Goal: Task Accomplishment & Management: Manage account settings

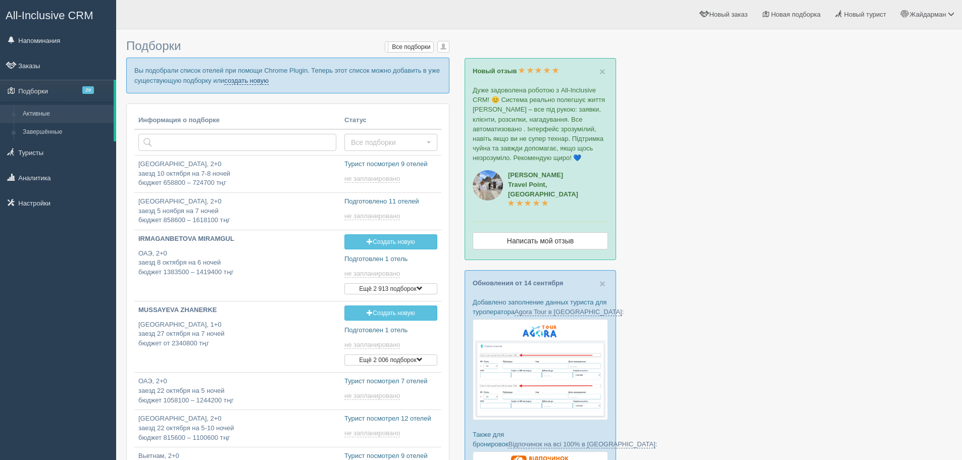
click at [251, 82] on link "создать новую" at bounding box center [246, 81] width 44 height 8
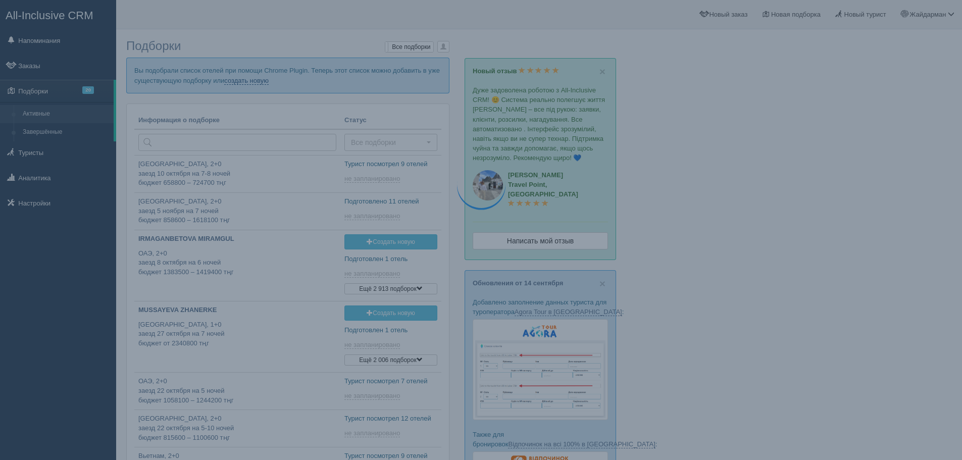
type input "2025-09-20 18:50"
type input "2025-09-20 14:35"
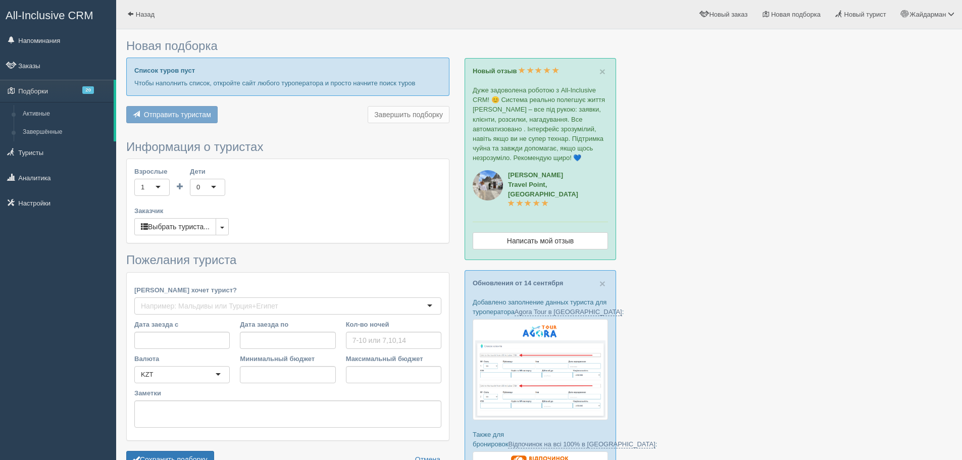
type input "5-6"
type input "1071900"
type input "1343200"
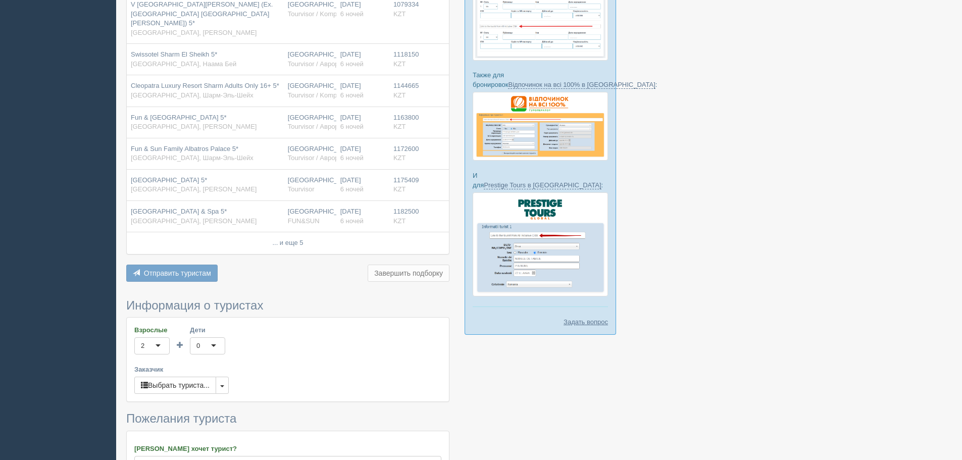
scroll to position [404, 0]
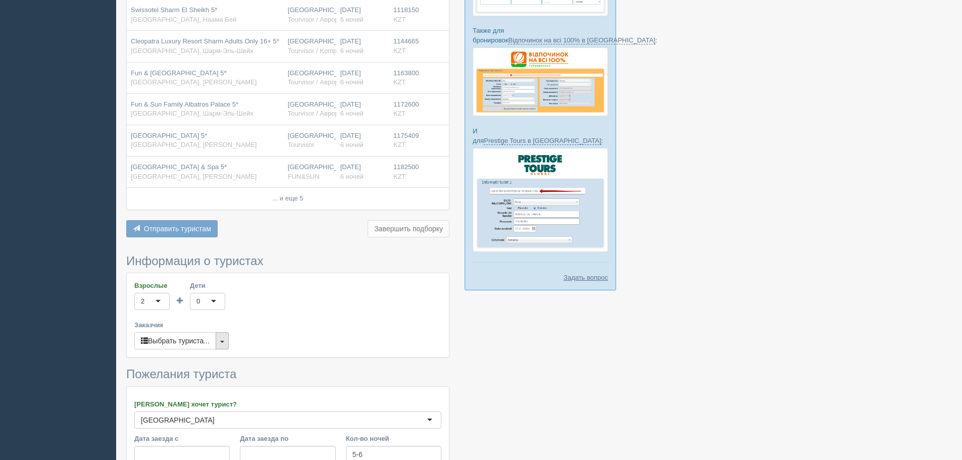
click at [224, 342] on span "button" at bounding box center [222, 342] width 4 height 2
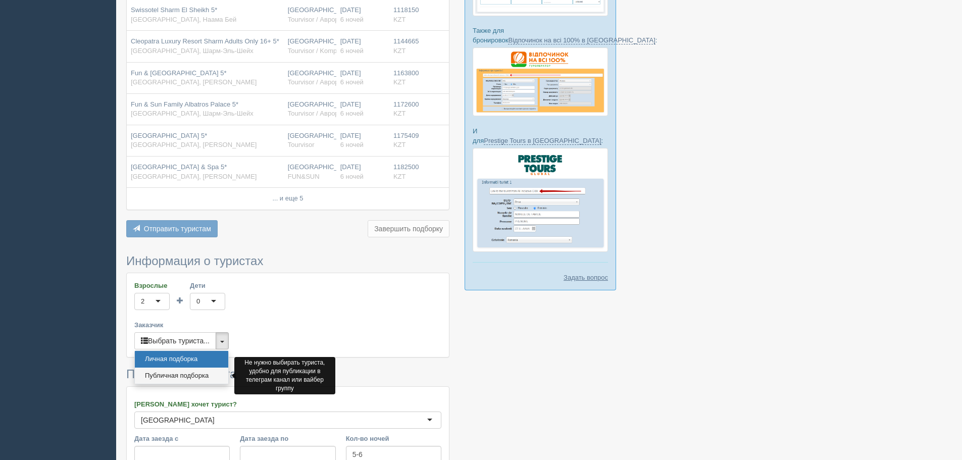
click at [208, 374] on link "Публичная подборка" at bounding box center [181, 376] width 93 height 17
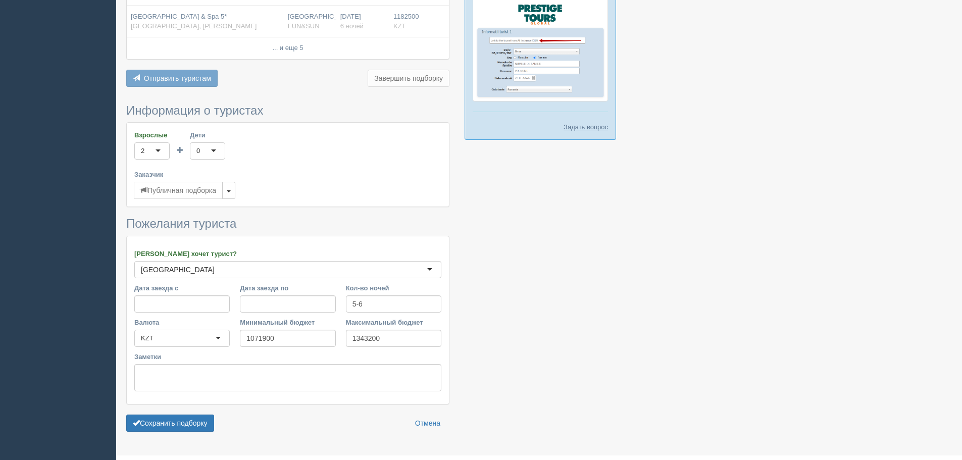
scroll to position [556, 0]
click at [192, 424] on button "Сохранить подборку" at bounding box center [170, 422] width 88 height 17
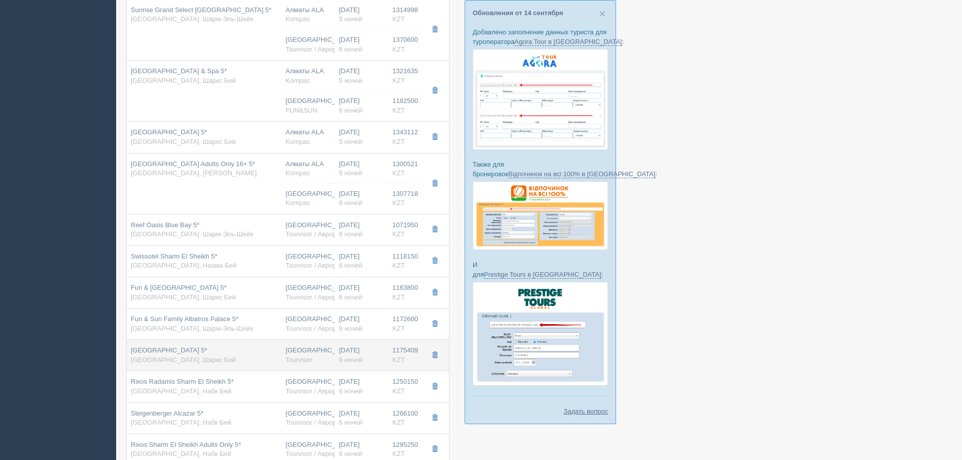
scroll to position [253, 0]
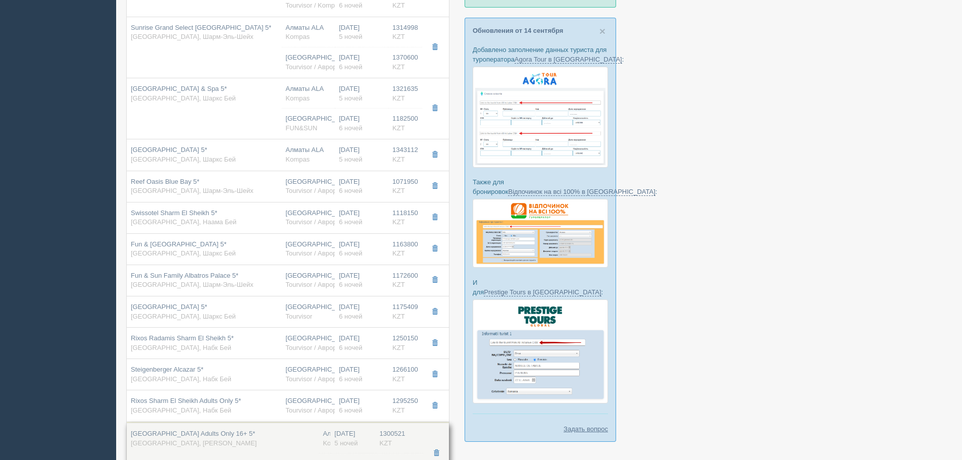
drag, startPoint x: 261, startPoint y: 195, endPoint x: 310, endPoint y: 447, distance: 256.8
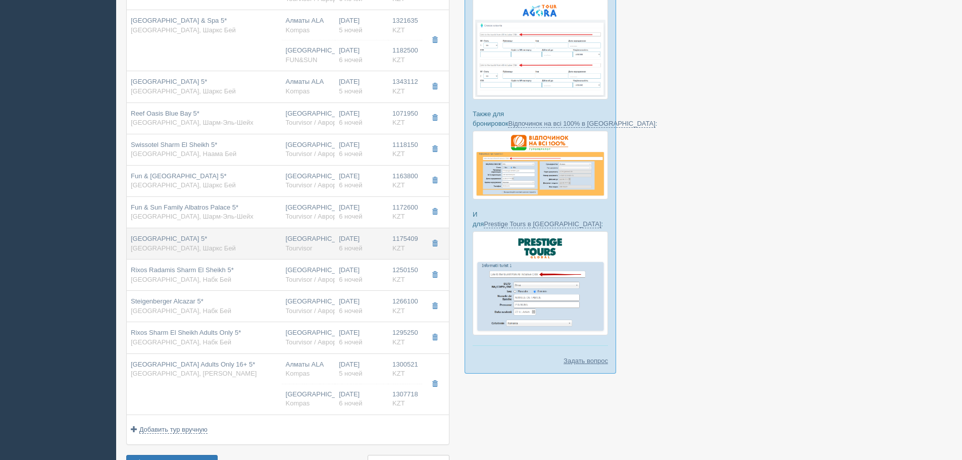
scroll to position [303, 0]
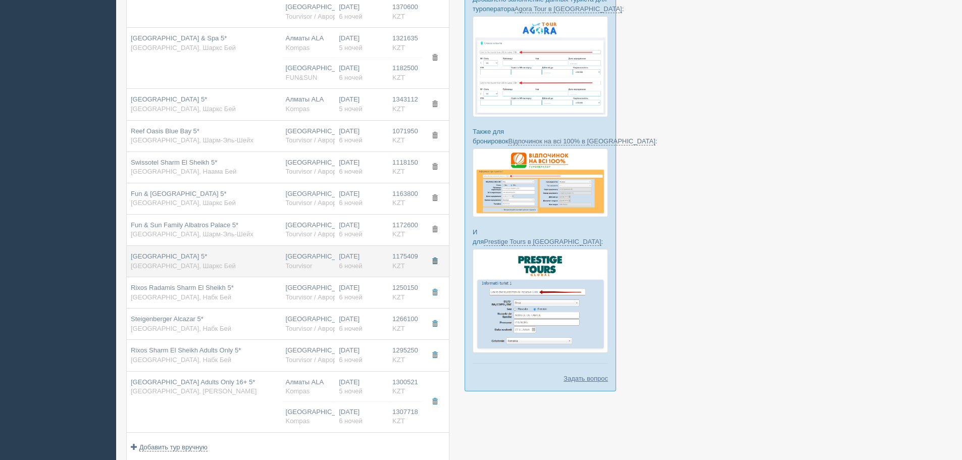
click at [434, 260] on span "button" at bounding box center [435, 261] width 6 height 6
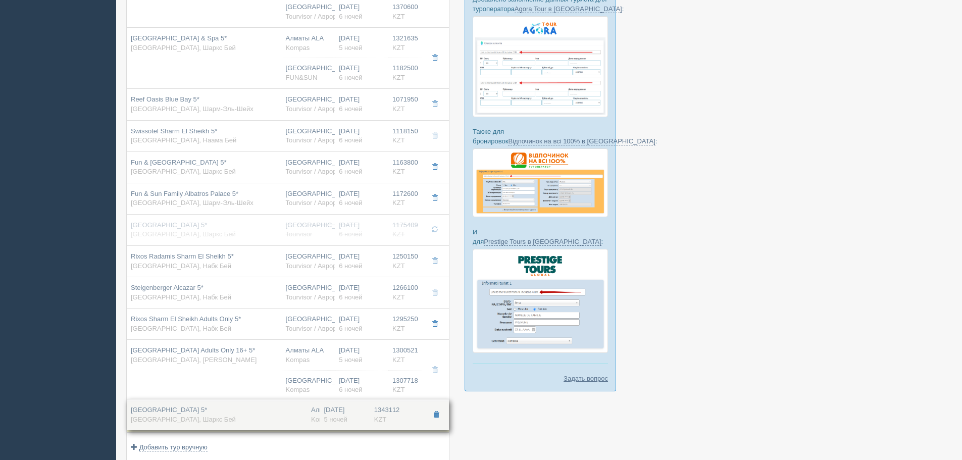
drag, startPoint x: 364, startPoint y: 156, endPoint x: 389, endPoint y: 416, distance: 261.3
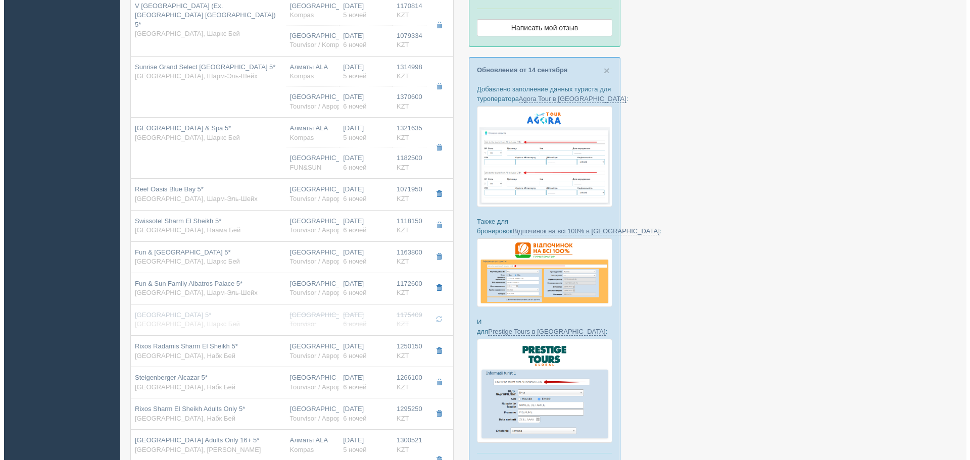
scroll to position [202, 0]
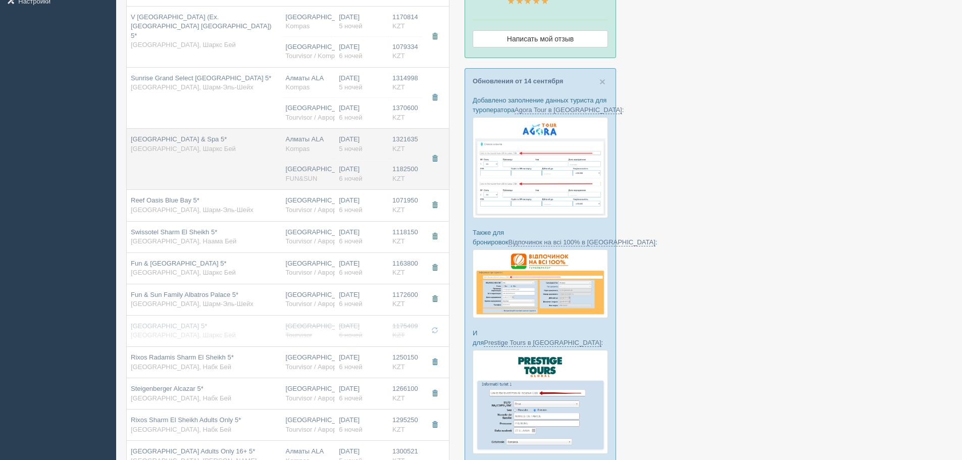
click at [313, 160] on hr at bounding box center [309, 159] width 54 height 1
type input "[GEOGRAPHIC_DATA] & Spa 5*"
type input "[URL][DOMAIN_NAME]"
type textarea "[GEOGRAPHIC_DATA] and SPA имеет выгодное расположение по отношению к основным, …"
type input "[GEOGRAPHIC_DATA]"
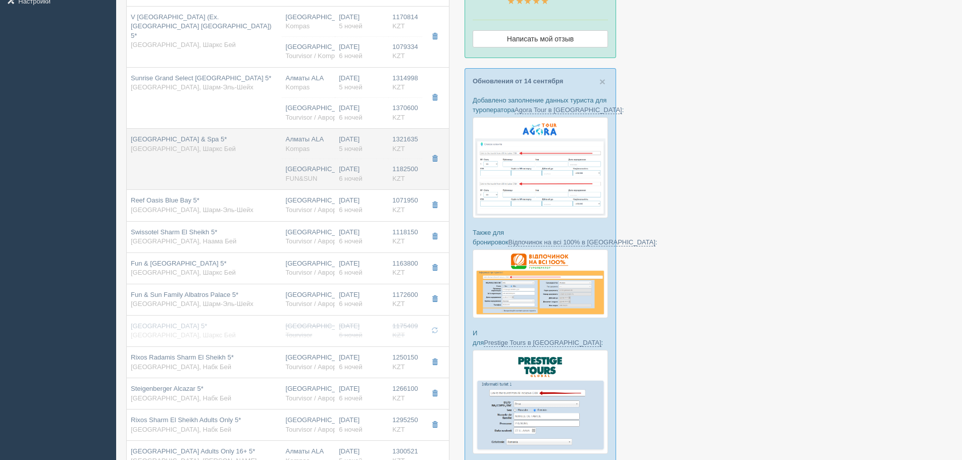
type input "[PERSON_NAME]"
type input "1321635.00"
type input "Алматы ALA"
type input "Шарм-эль-Шейх SSH"
type input "06:30"
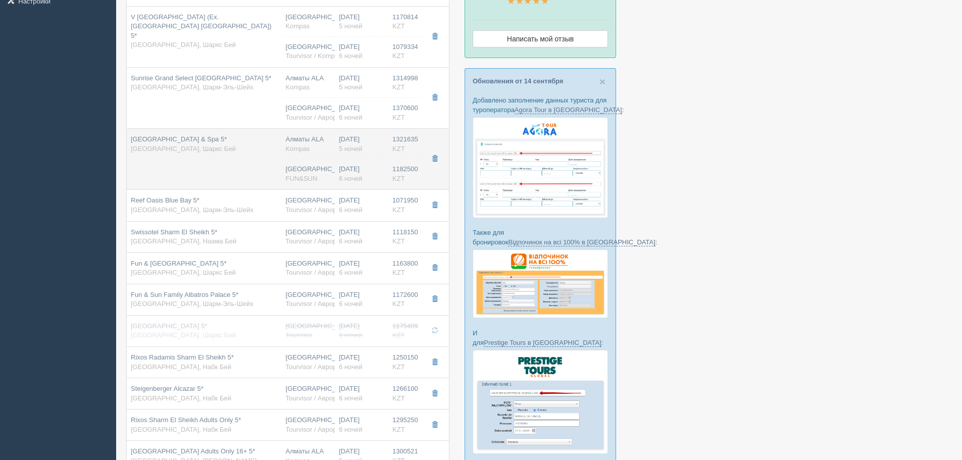
type input "10:30"
type input "[DATE] Airlines"
type input "16:00"
type input "00:05"
type input "5"
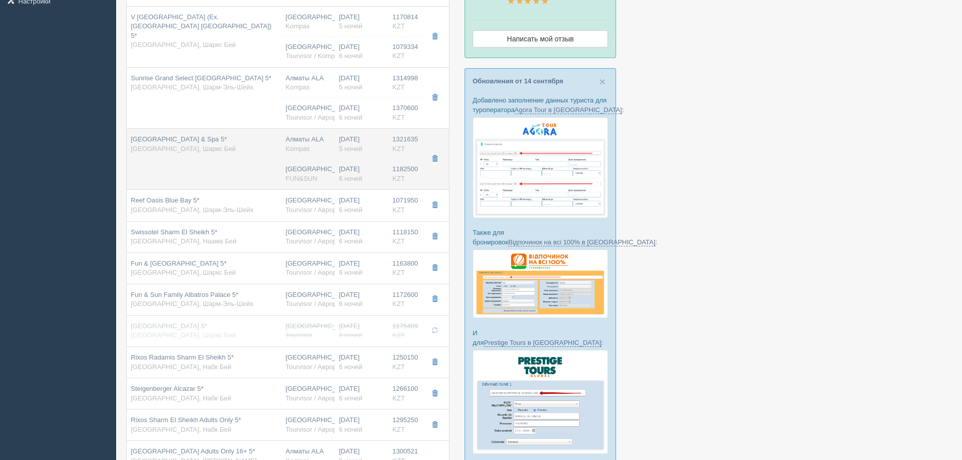
type input "sea front"
type input "AI - Все Включено"
type input "Kompas"
type input "[URL][DOMAIN_NAME]"
type input "1182500.00"
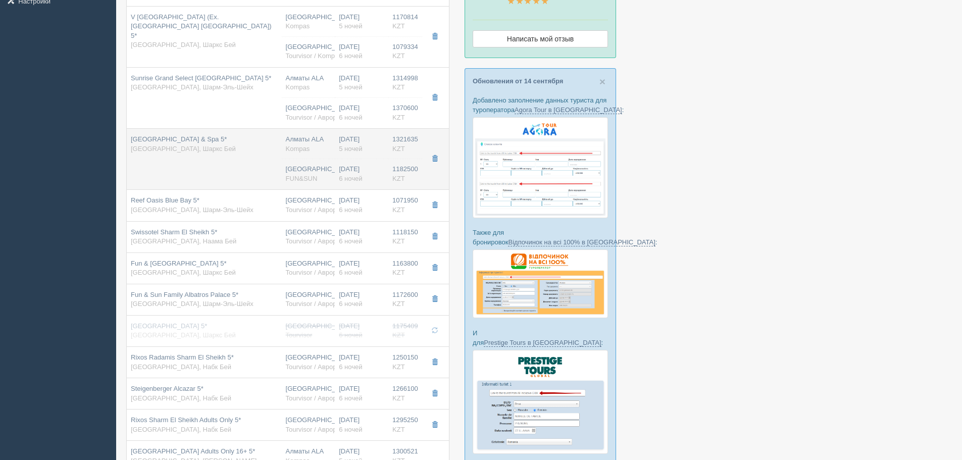
type input "[GEOGRAPHIC_DATA] CIT"
type input "Шарм-эль-Шейх SSH"
type input "08:35"
type input "11:00"
type input "[DATE] Airlines"
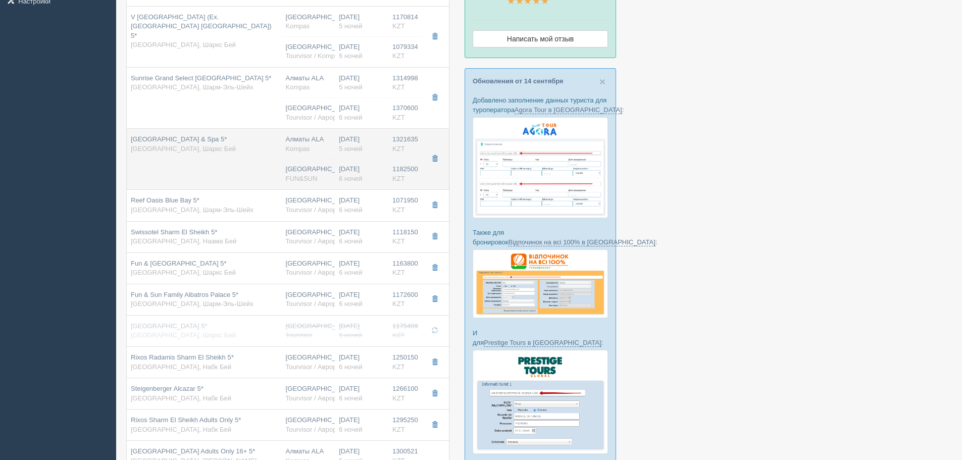
type input "12:00"
type input "19:30"
type input "6"
type input "garden view"
type input "AI - Все Включено"
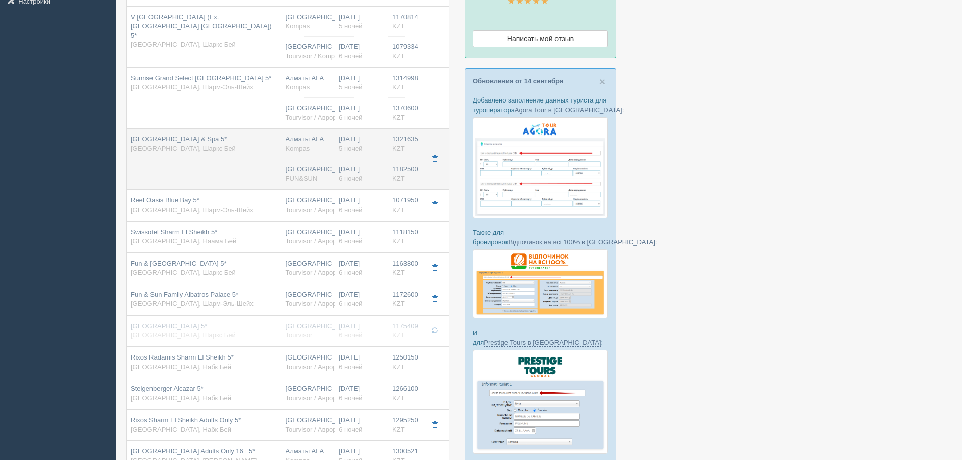
type input "FUN&SUN"
type input "[URL][DOMAIN_NAME]"
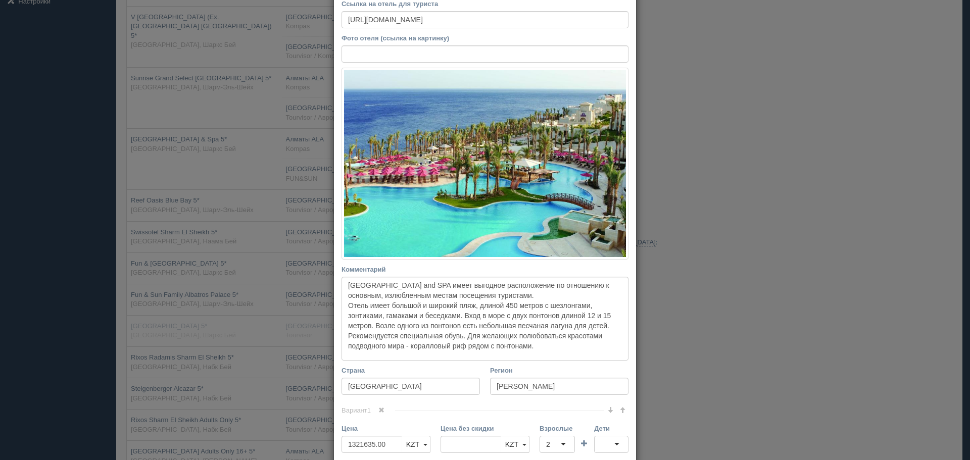
scroll to position [101, 0]
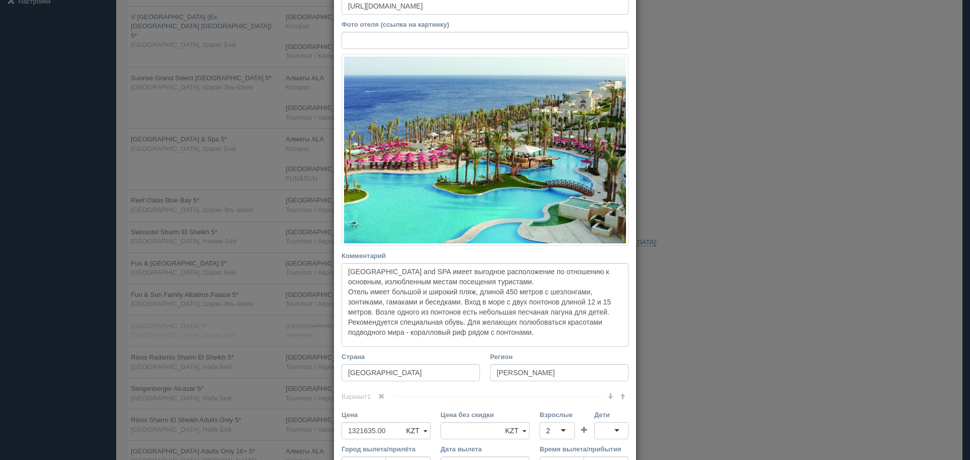
click at [381, 397] on span at bounding box center [381, 396] width 6 height 6
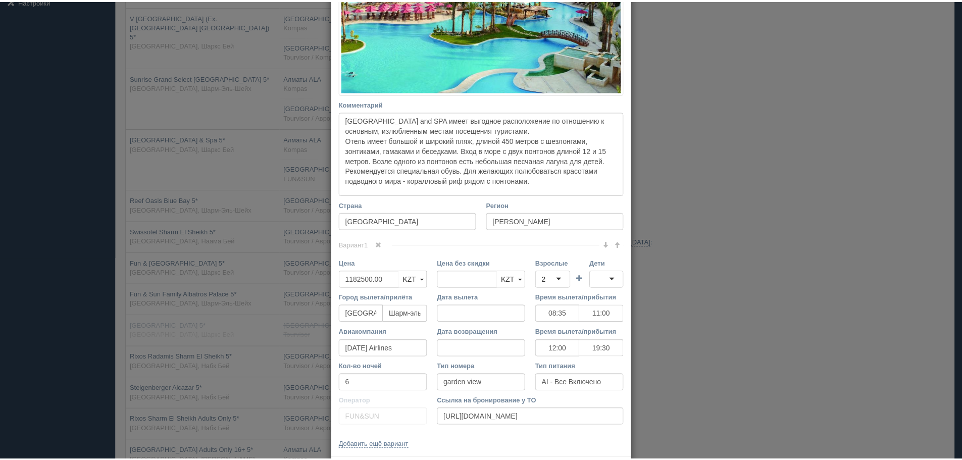
scroll to position [301, 0]
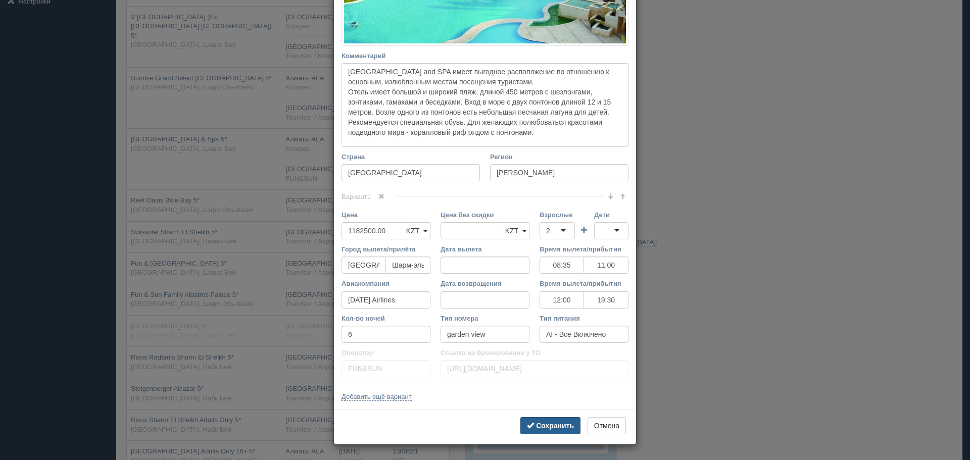
click at [559, 426] on b "Сохранить" at bounding box center [555, 426] width 38 height 8
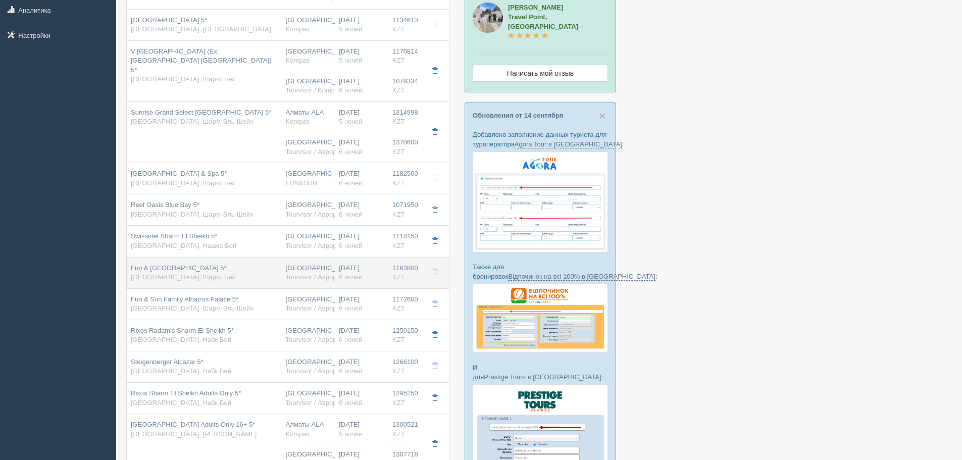
scroll to position [101, 0]
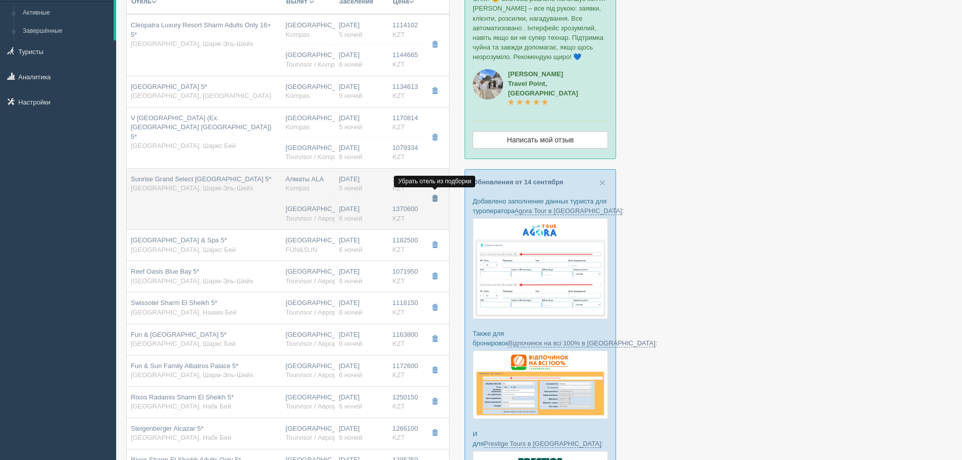
click at [433, 197] on span "button" at bounding box center [435, 198] width 6 height 6
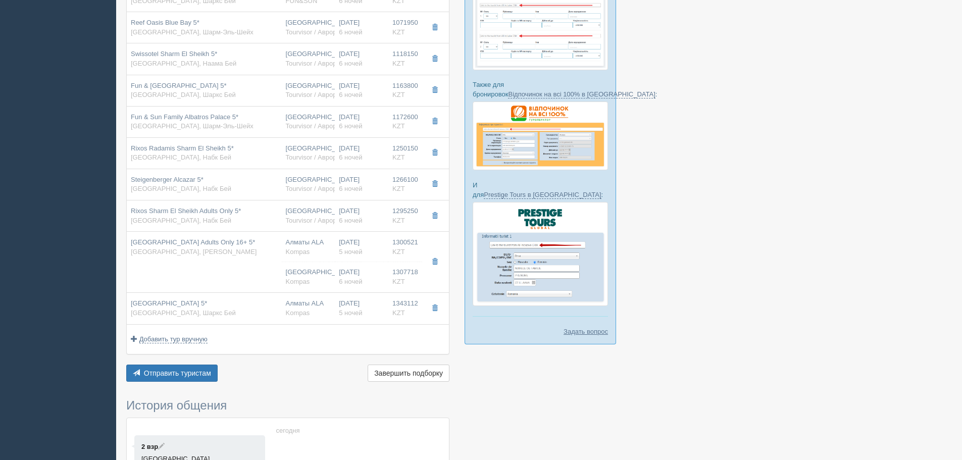
scroll to position [354, 0]
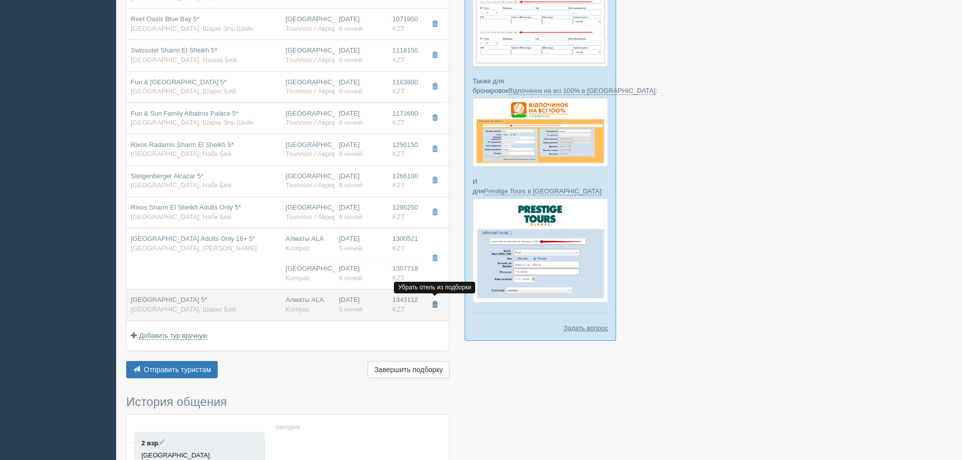
click at [438, 302] on button "button" at bounding box center [434, 304] width 17 height 15
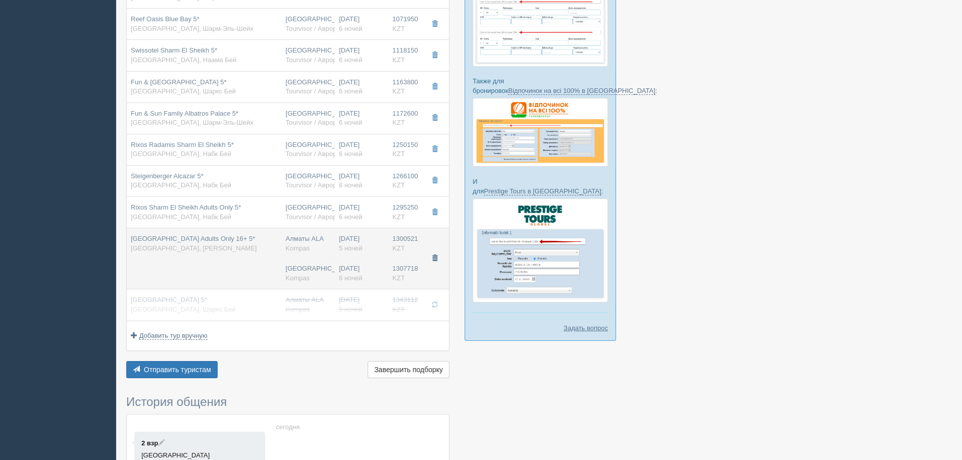
click at [436, 260] on span "button" at bounding box center [435, 258] width 6 height 6
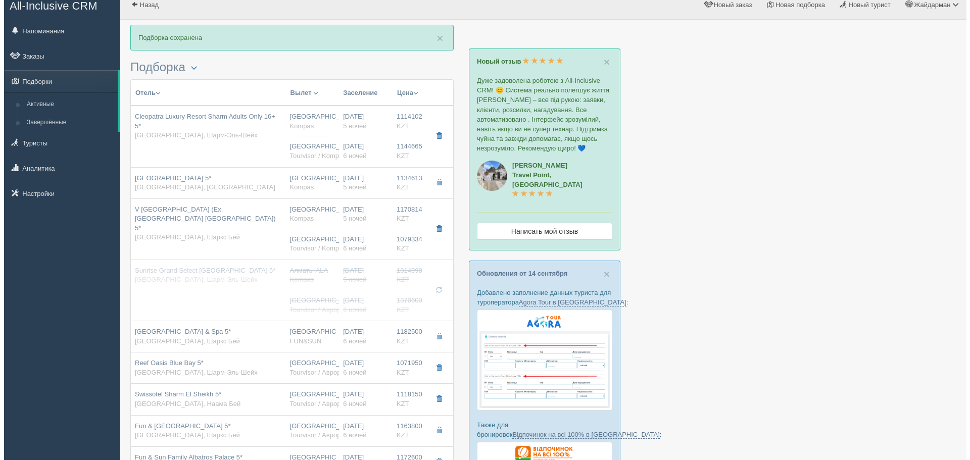
scroll to position [0, 0]
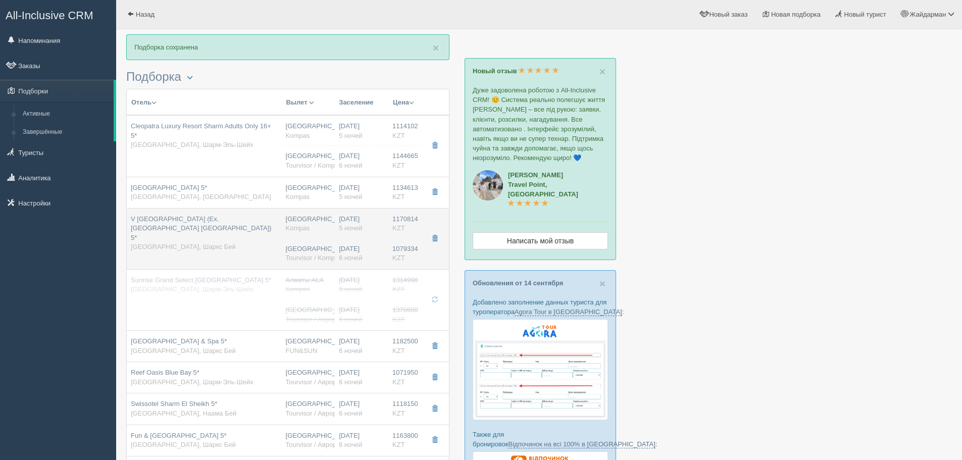
click at [376, 246] on div "[DATE] 6 ночей" at bounding box center [361, 253] width 45 height 19
type input "V [GEOGRAPHIC_DATA] (Ex. [GEOGRAPHIC_DATA] [GEOGRAPHIC_DATA]) 5*"
type input "[URL][DOMAIN_NAME]"
type input "1170814.00"
type input "[GEOGRAPHIC_DATA]"
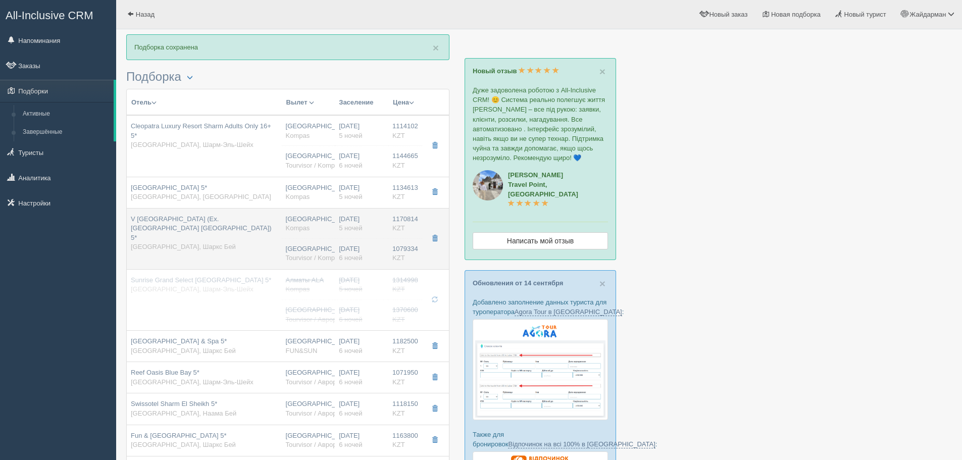
type input "5"
type input "superior sea view"
type input "Kompas"
type input "[URL][DOMAIN_NAME]"
type input "1079334.00"
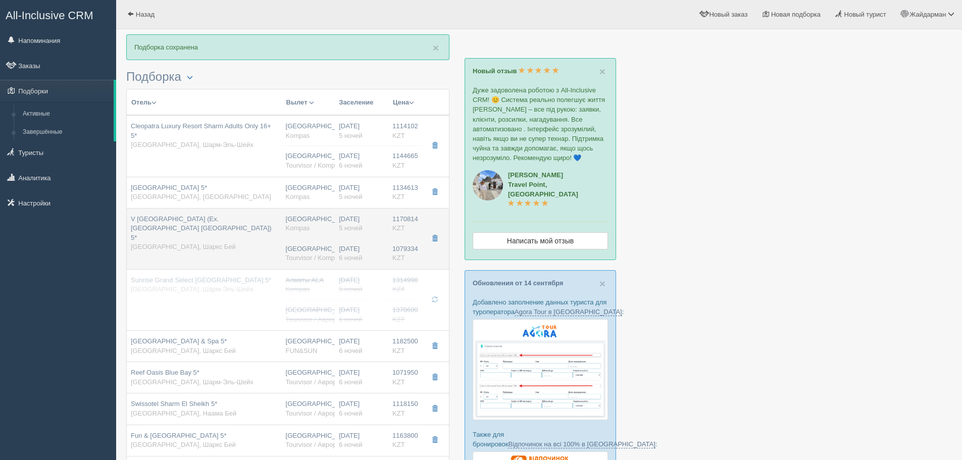
type input "[GEOGRAPHIC_DATA]"
type input "6"
type input "premium garden view"
type input "AI - Все Включено"
type input "Tourvisor / Kompas (KZ)"
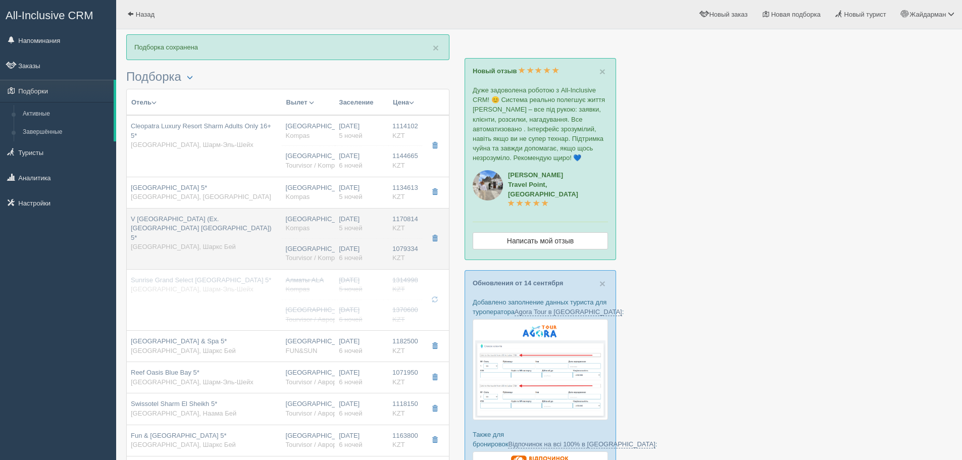
type input "[URL][DOMAIN_NAME]"
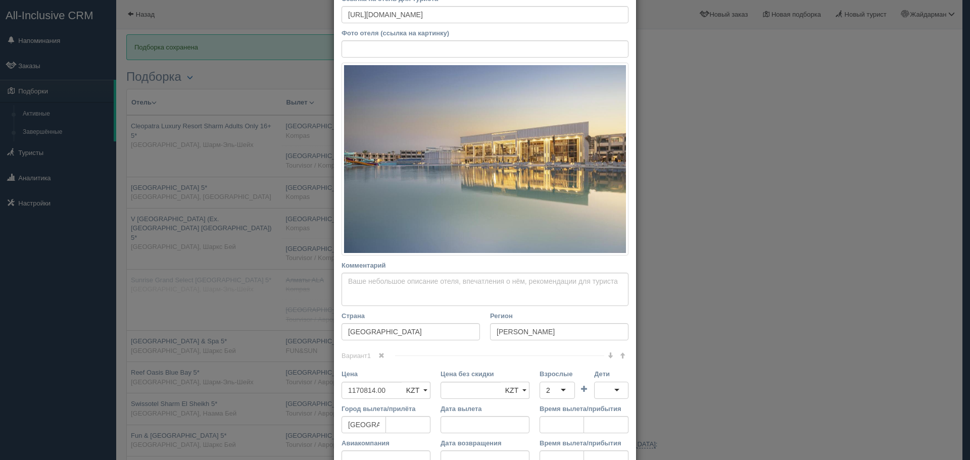
scroll to position [101, 0]
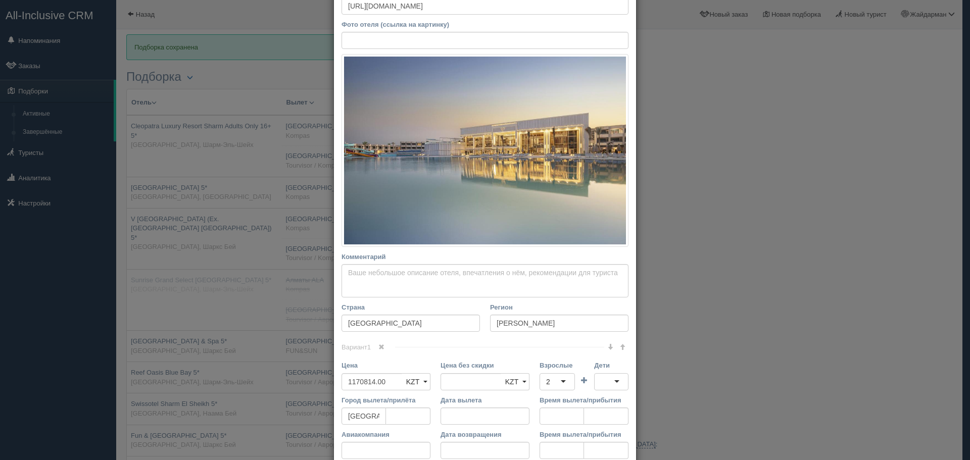
click at [379, 344] on span at bounding box center [381, 347] width 6 height 6
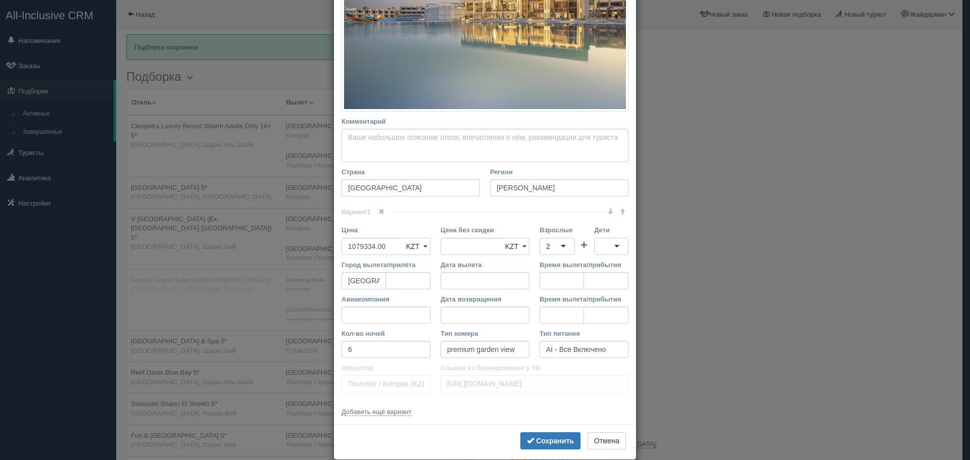
scroll to position [252, 0]
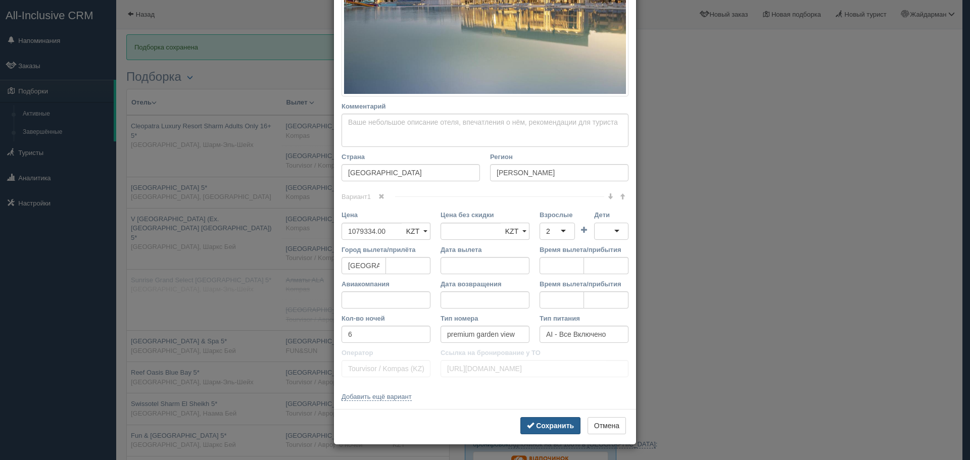
click at [560, 425] on b "Сохранить" at bounding box center [555, 426] width 38 height 8
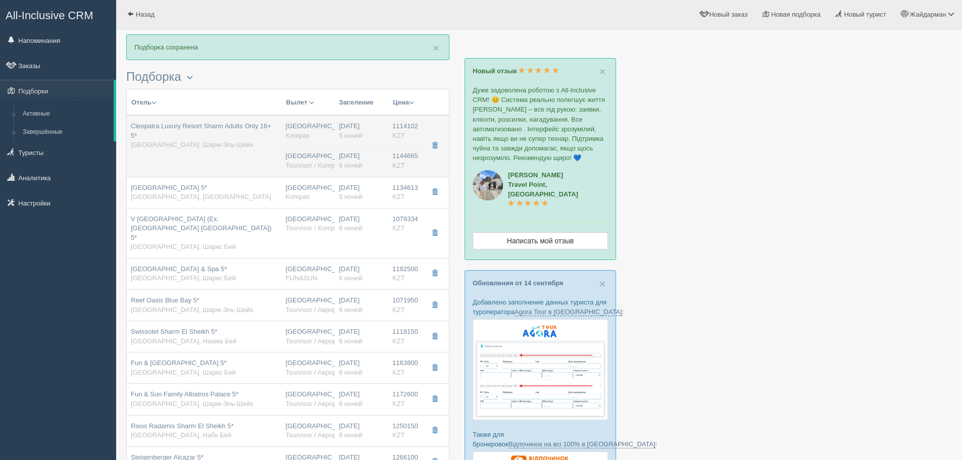
click at [243, 153] on td "Cleopatra Luxury Resort Sharm Adults Only 16+ 5* [GEOGRAPHIC_DATA], [GEOGRAPHIC…" at bounding box center [204, 146] width 155 height 62
type input "Cleopatra Luxury Resort Sharm Adults Only 16+ 5*"
type input "[URL][DOMAIN_NAME]"
type input "Шарм-Эль-Шейх"
type input "1114102.00"
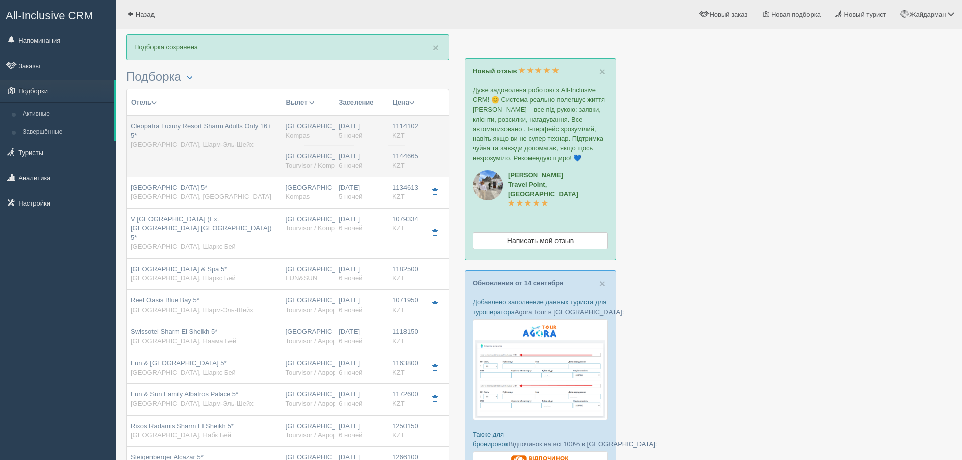
type input "[GEOGRAPHIC_DATA]"
type input "5"
type input "deluxe garden/pool view"
type input "Kompas"
type input "[URL][DOMAIN_NAME]"
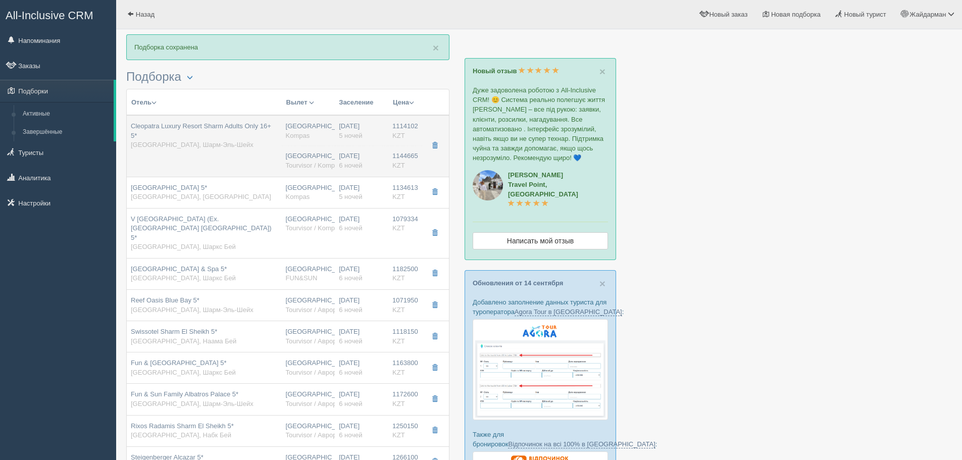
type input "1144665.00"
type input "[GEOGRAPHIC_DATA] CIT"
type input "Шарм-эль-Шейх SSH"
type input "08:35"
type input "11:00"
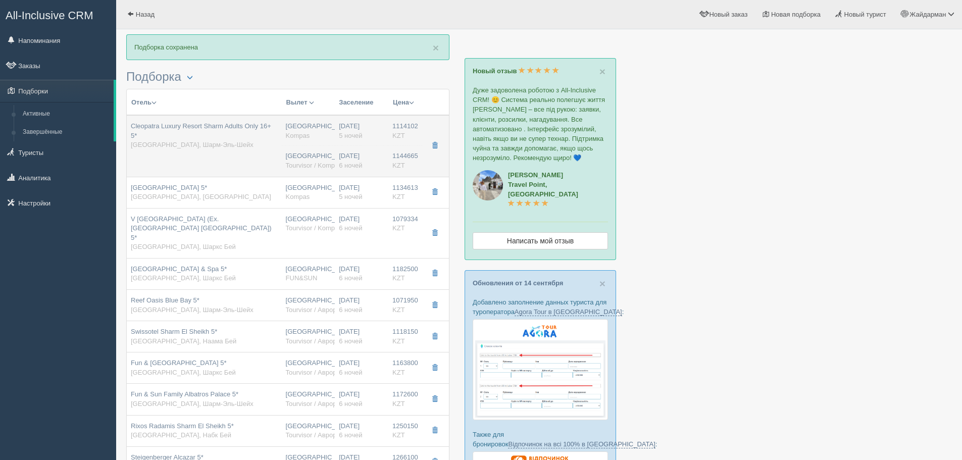
type input "[DATE] Airlines"
type input "12:00"
type input "19:30"
type input "6"
type input "deluxe garden/pool view"
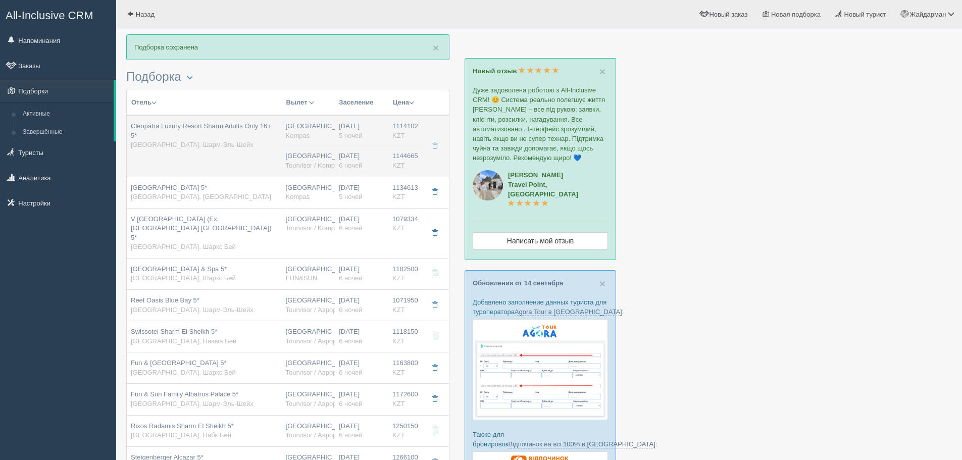
type input "AI - Все Включено"
type input "Tourvisor / Kompas (KZ)"
type input "[URL][DOMAIN_NAME]"
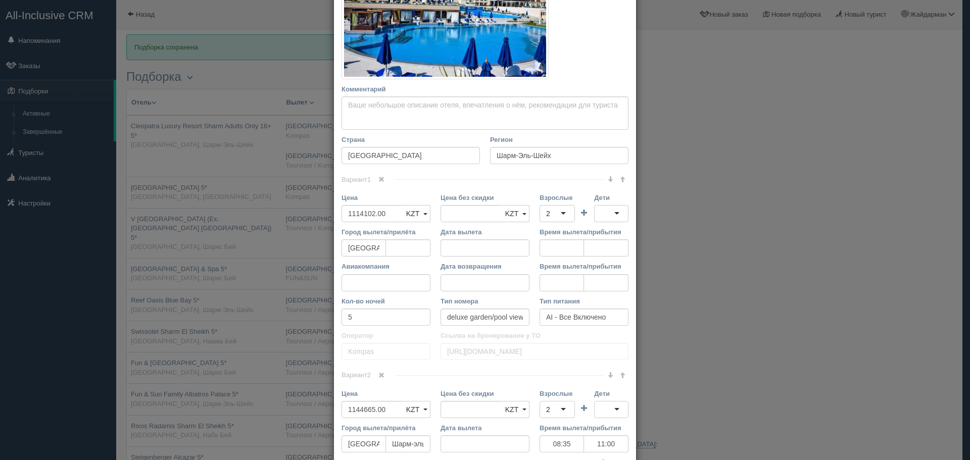
scroll to position [253, 0]
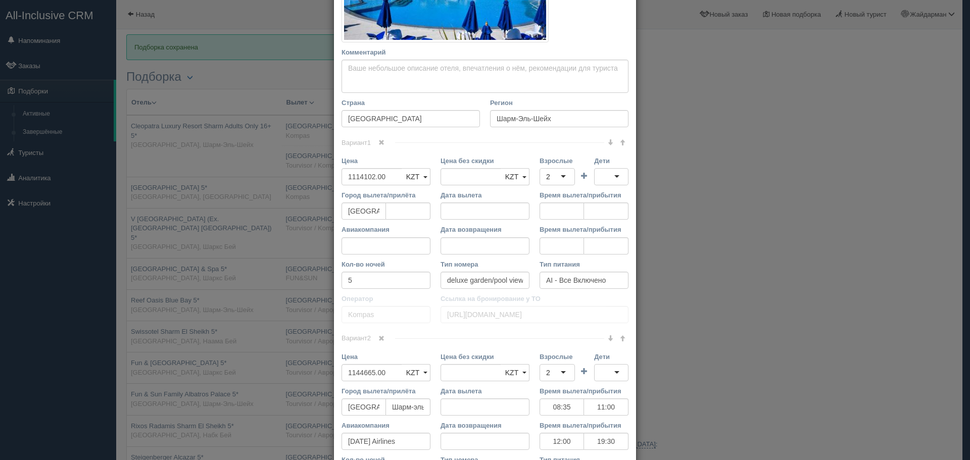
click at [381, 141] on span at bounding box center [381, 142] width 6 height 6
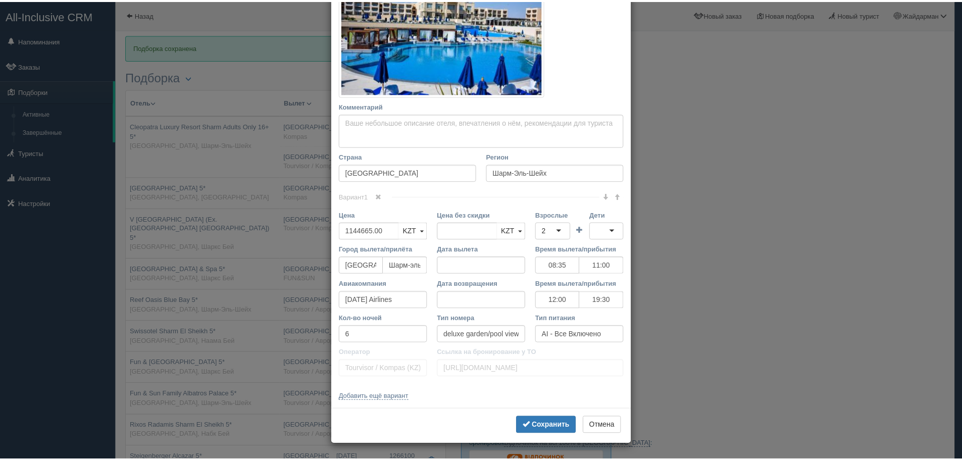
scroll to position [198, 0]
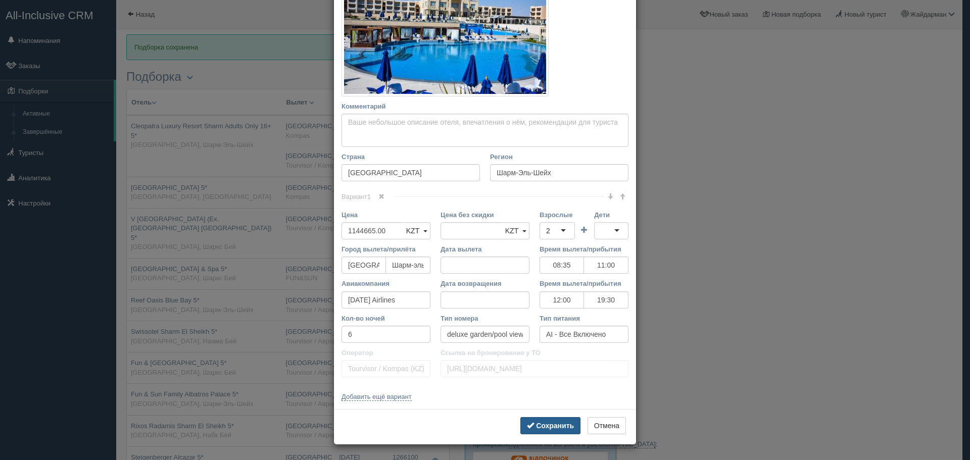
click at [550, 426] on b "Сохранить" at bounding box center [555, 426] width 38 height 8
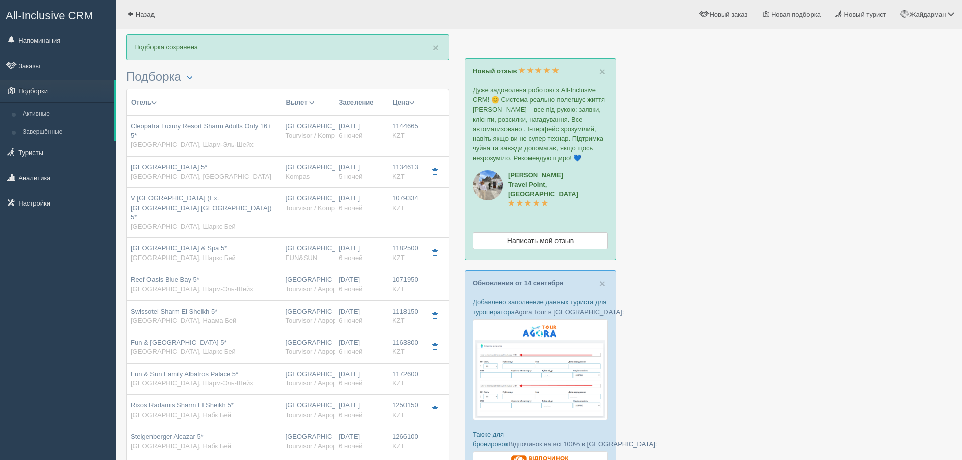
scroll to position [51, 0]
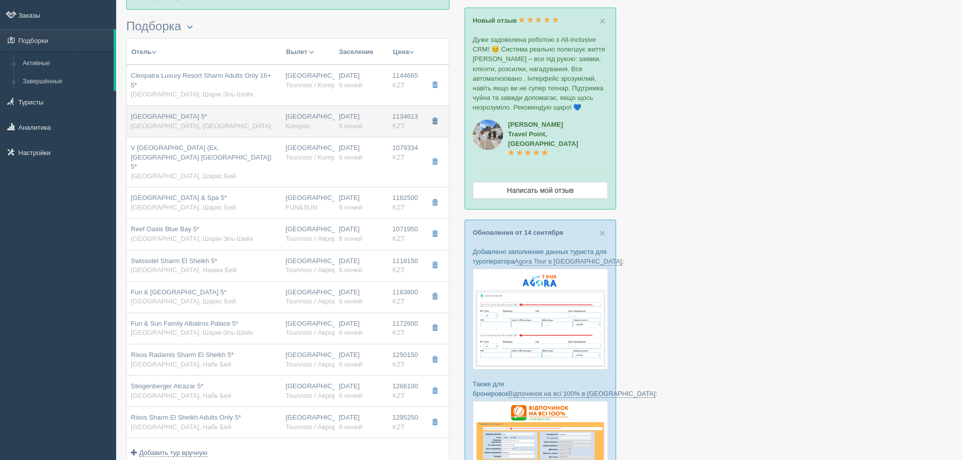
drag, startPoint x: 437, startPoint y: 120, endPoint x: 443, endPoint y: 121, distance: 6.1
click at [437, 121] on span "button" at bounding box center [435, 121] width 6 height 6
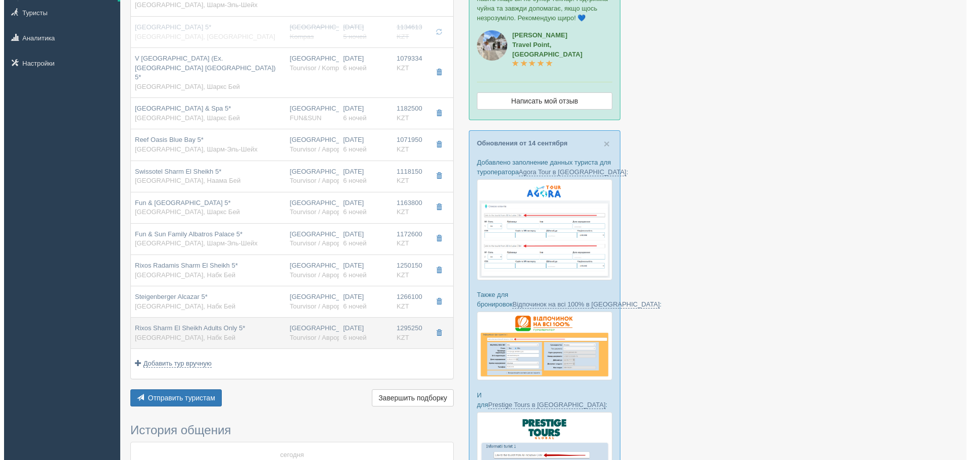
scroll to position [152, 0]
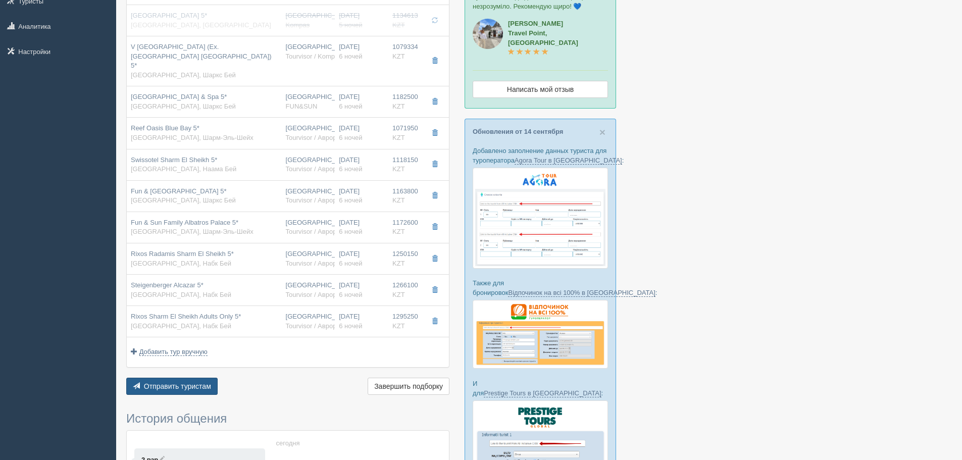
click at [186, 382] on span "Отправить туристам" at bounding box center [177, 386] width 67 height 8
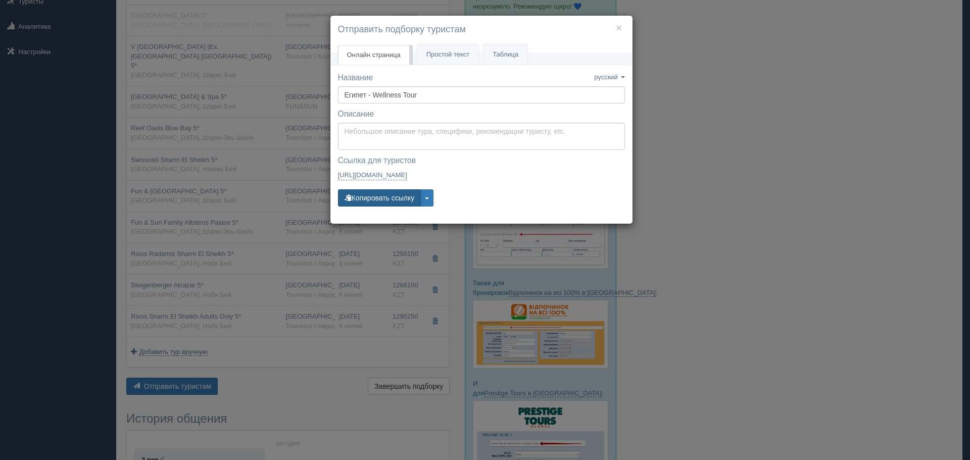
click at [379, 197] on button "Копировать ссылку" at bounding box center [379, 197] width 83 height 17
